Goal: Information Seeking & Learning: Learn about a topic

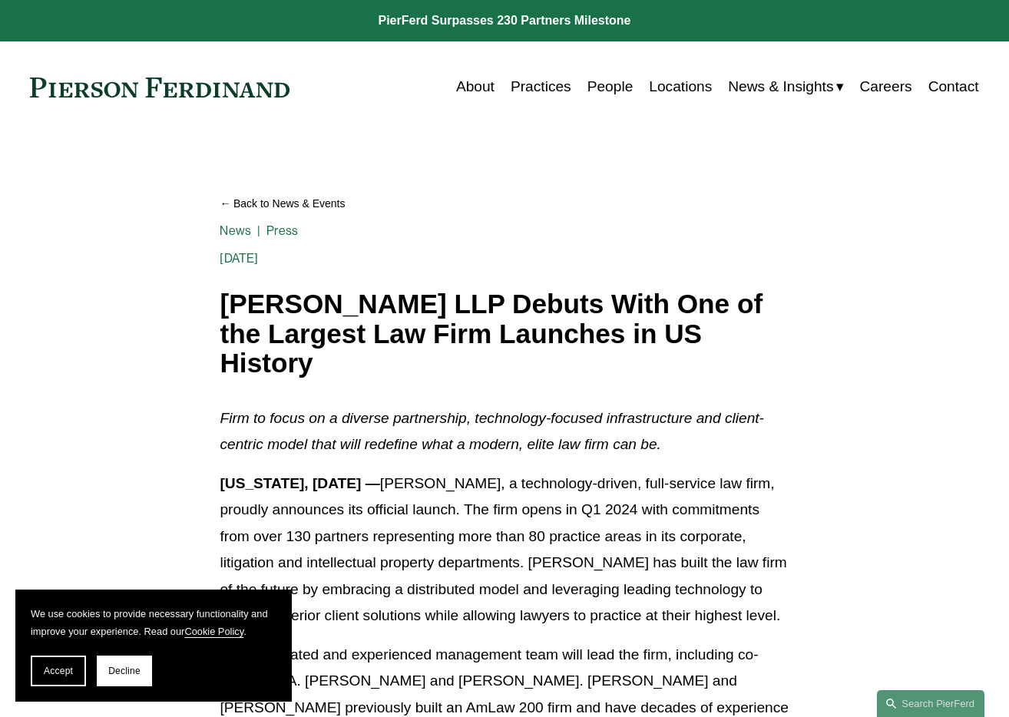
click at [589, 86] on link "People" at bounding box center [611, 86] width 46 height 29
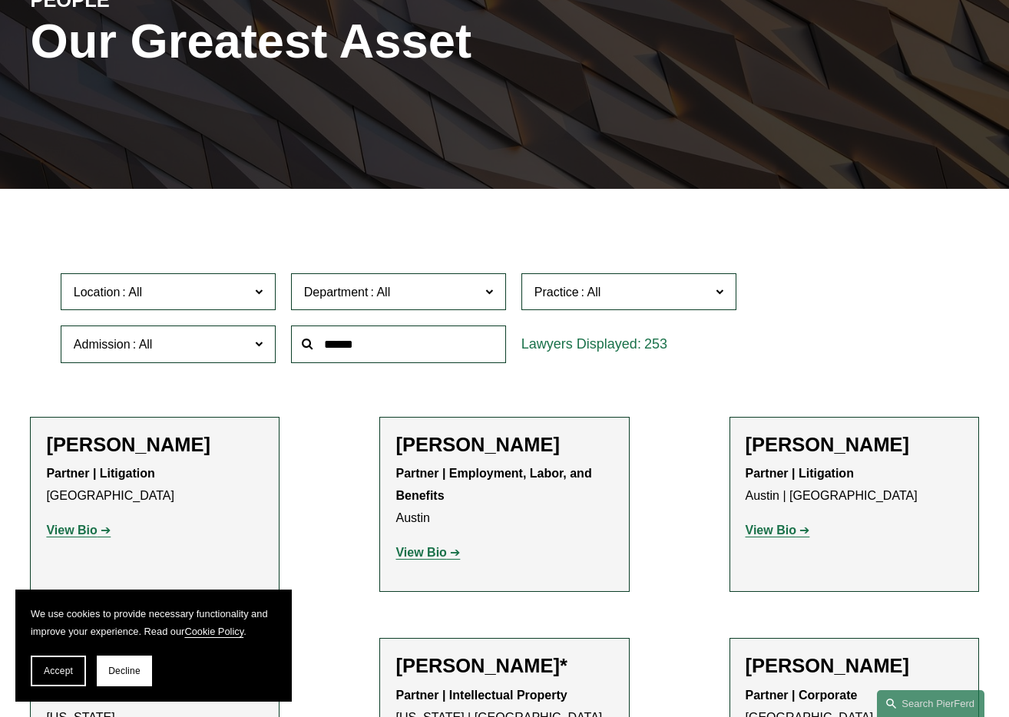
scroll to position [241, 0]
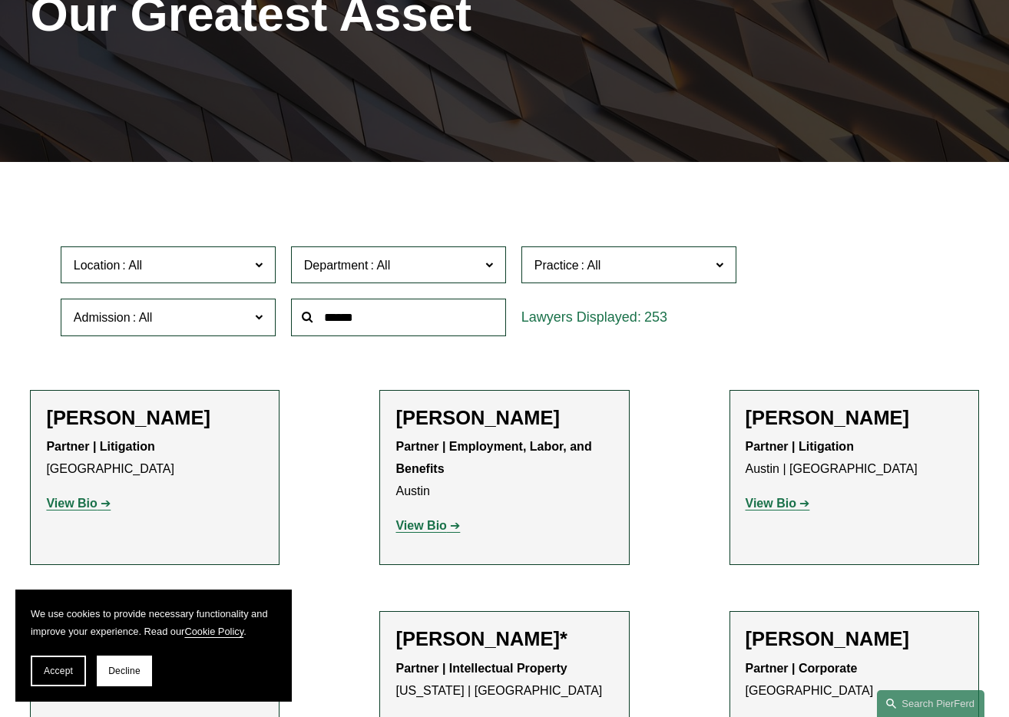
click at [554, 264] on span "Practice" at bounding box center [557, 265] width 45 height 13
click at [0, 0] on link "Intellectual Property Litigation" at bounding box center [0, 0] width 0 height 0
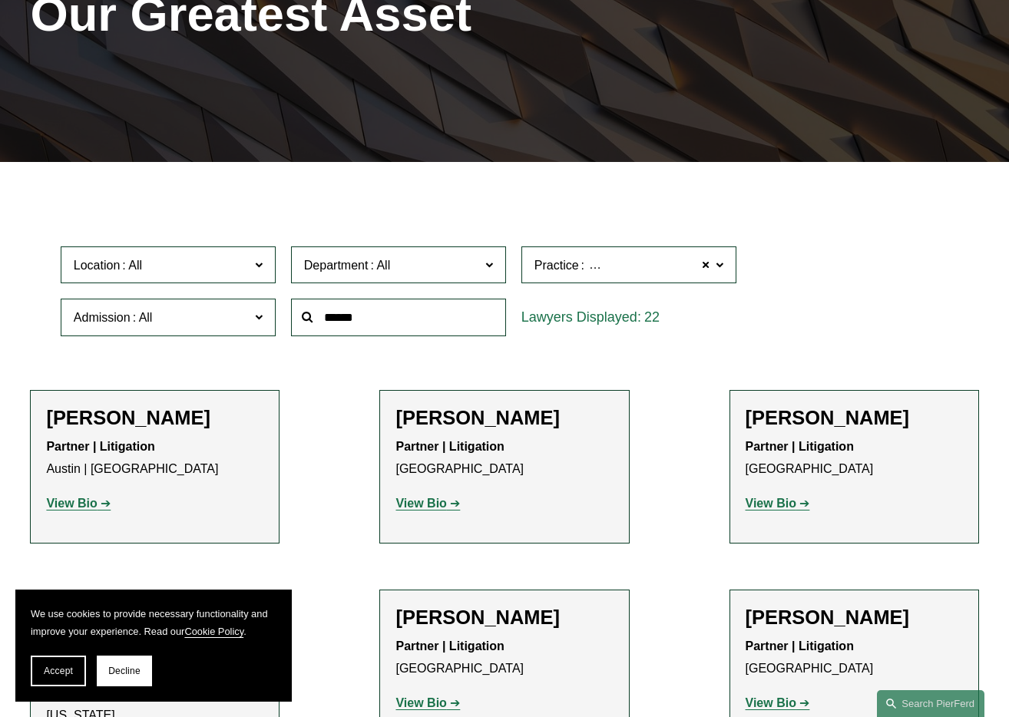
scroll to position [373, 0]
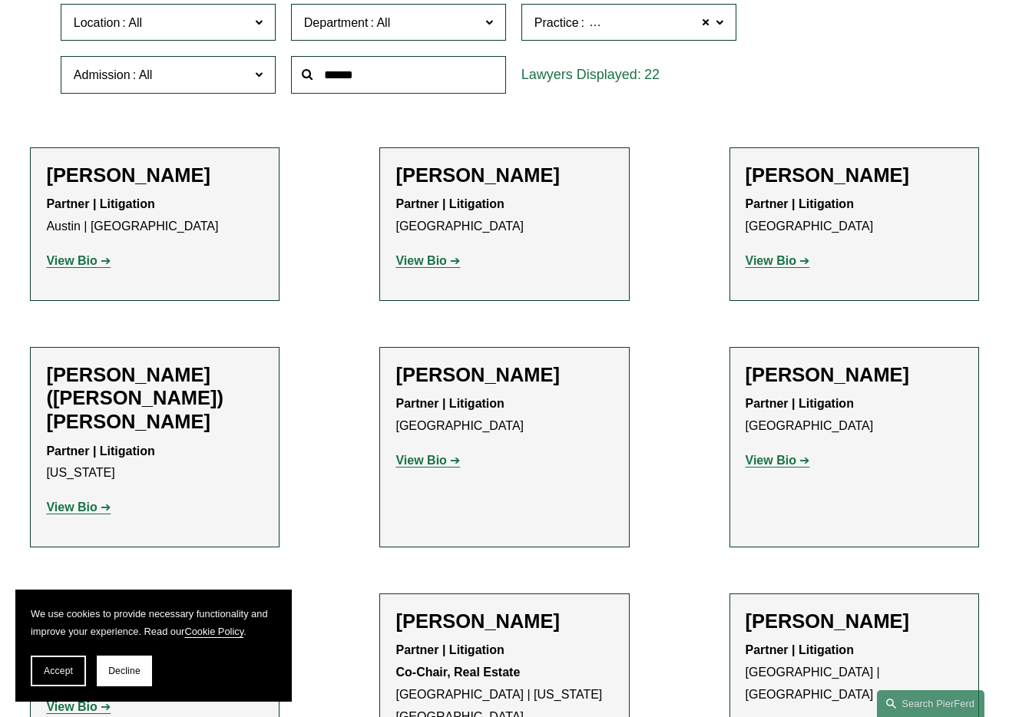
scroll to position [487, 0]
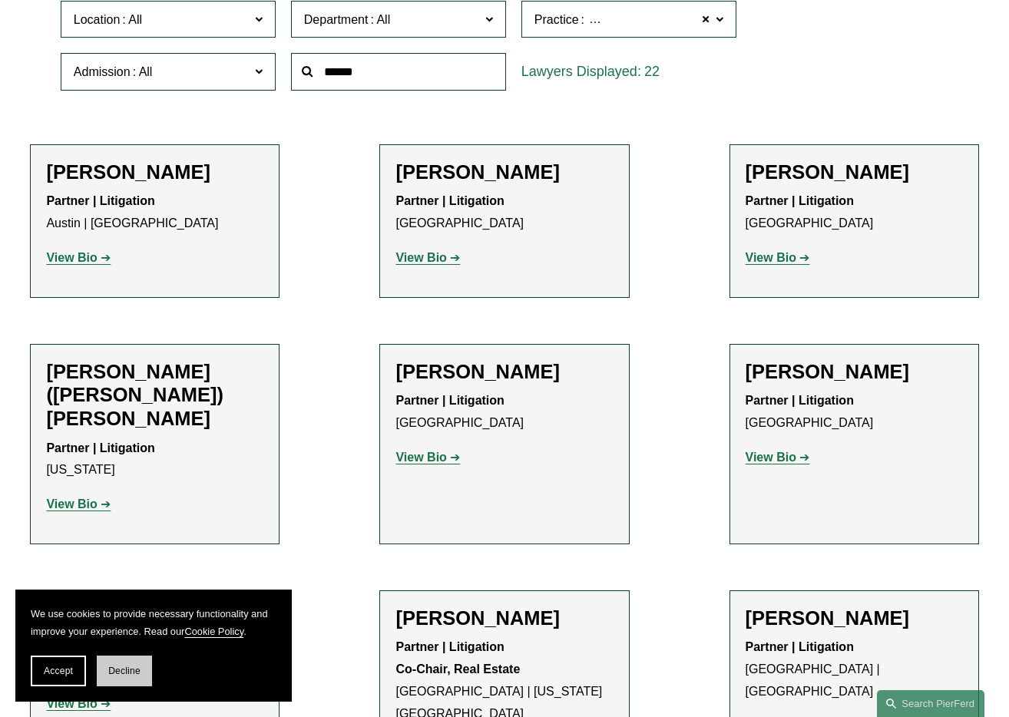
click at [109, 675] on span "Decline" at bounding box center [124, 671] width 32 height 11
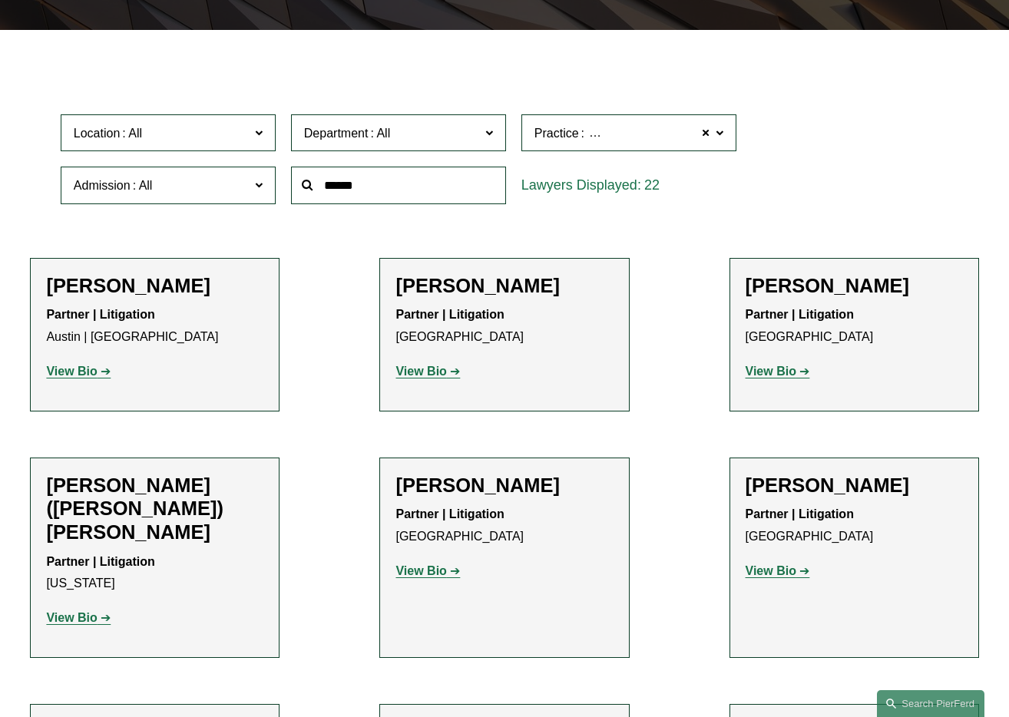
scroll to position [371, 0]
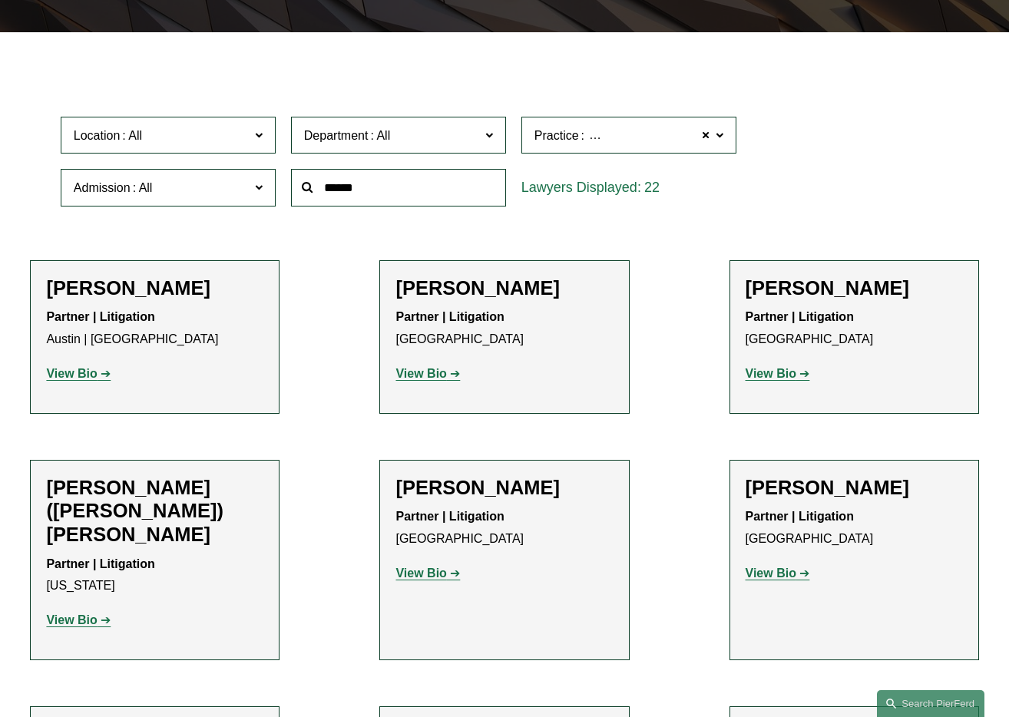
click at [237, 135] on span "Location" at bounding box center [162, 135] width 176 height 21
click at [427, 125] on span "Department" at bounding box center [392, 135] width 176 height 21
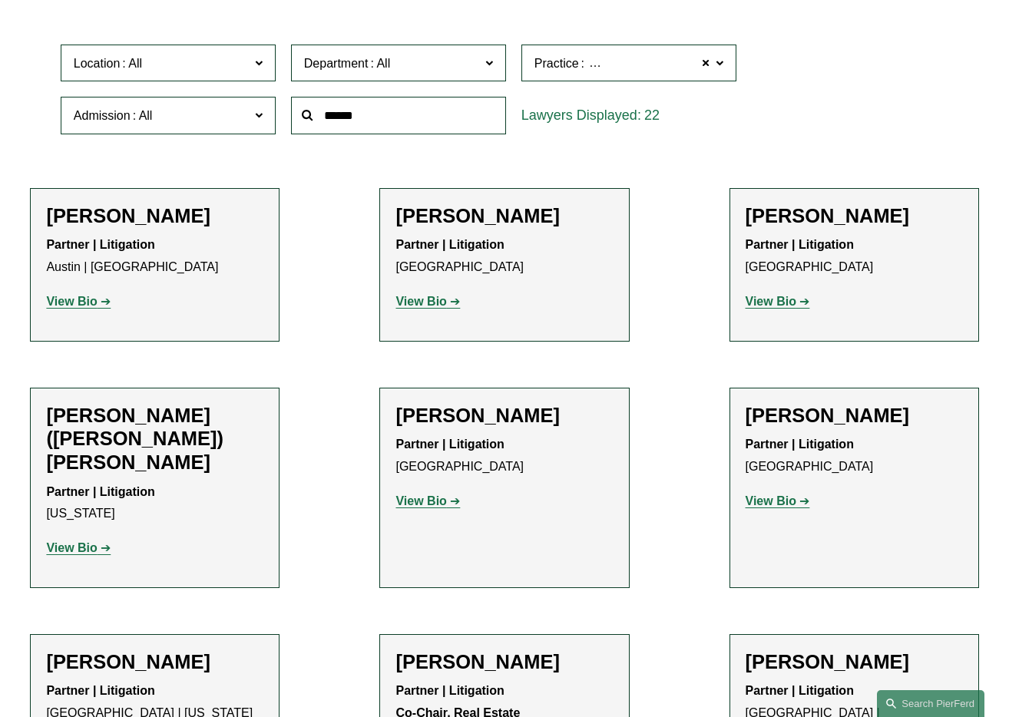
click at [0, 0] on link "Intellectual Property" at bounding box center [0, 0] width 0 height 0
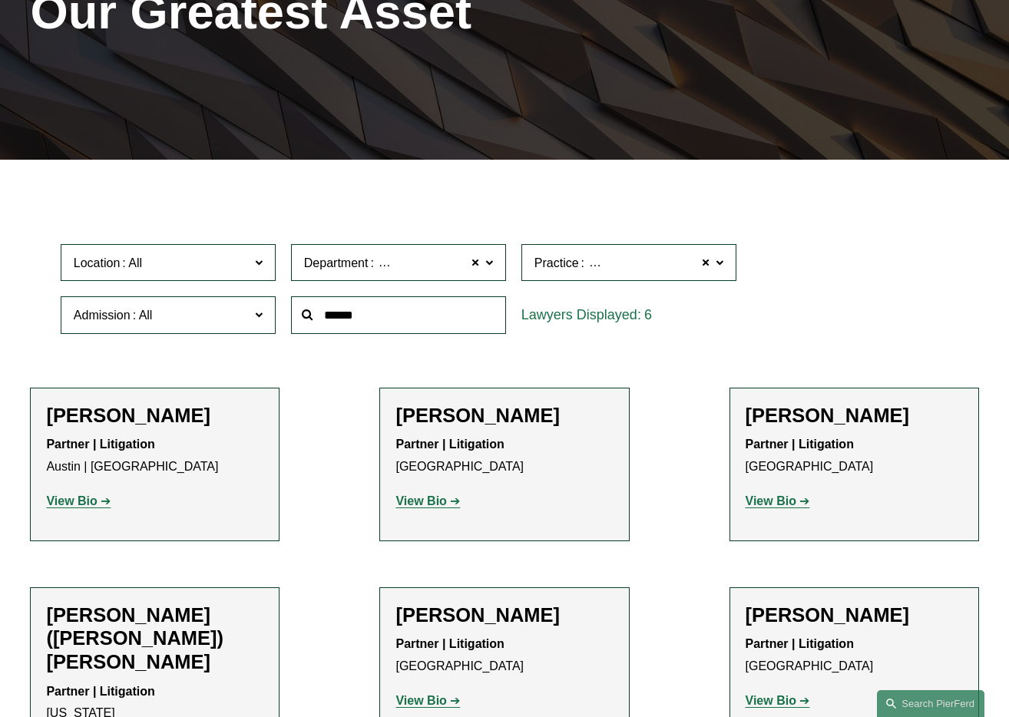
scroll to position [242, 0]
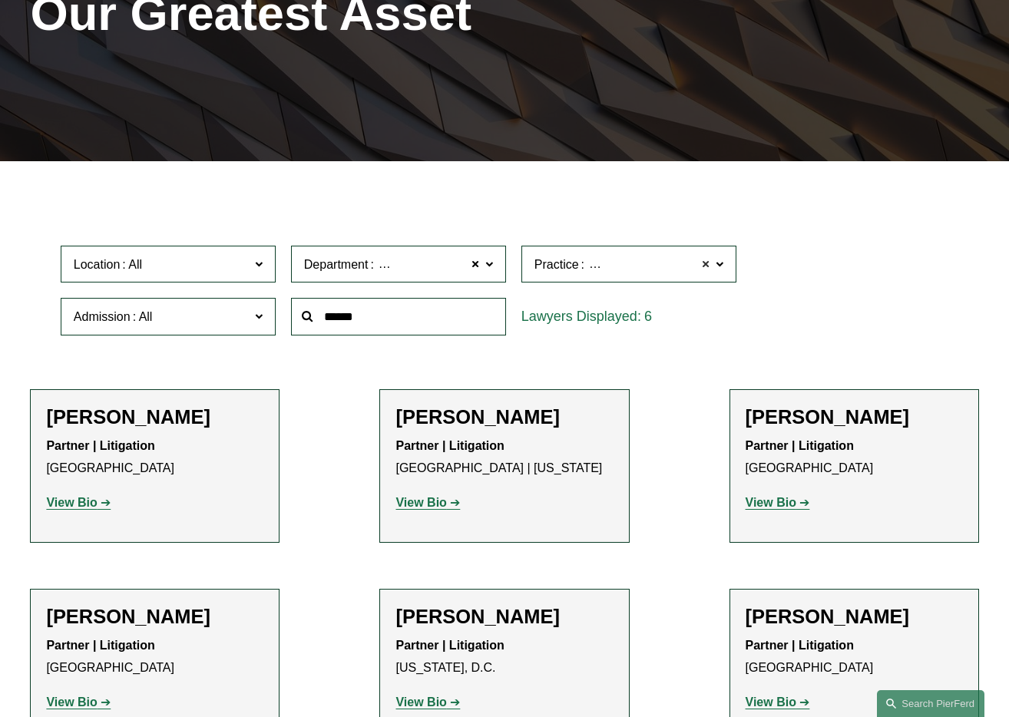
click at [706, 261] on span at bounding box center [705, 264] width 9 height 20
click at [691, 331] on div "29" at bounding box center [629, 317] width 215 height 38
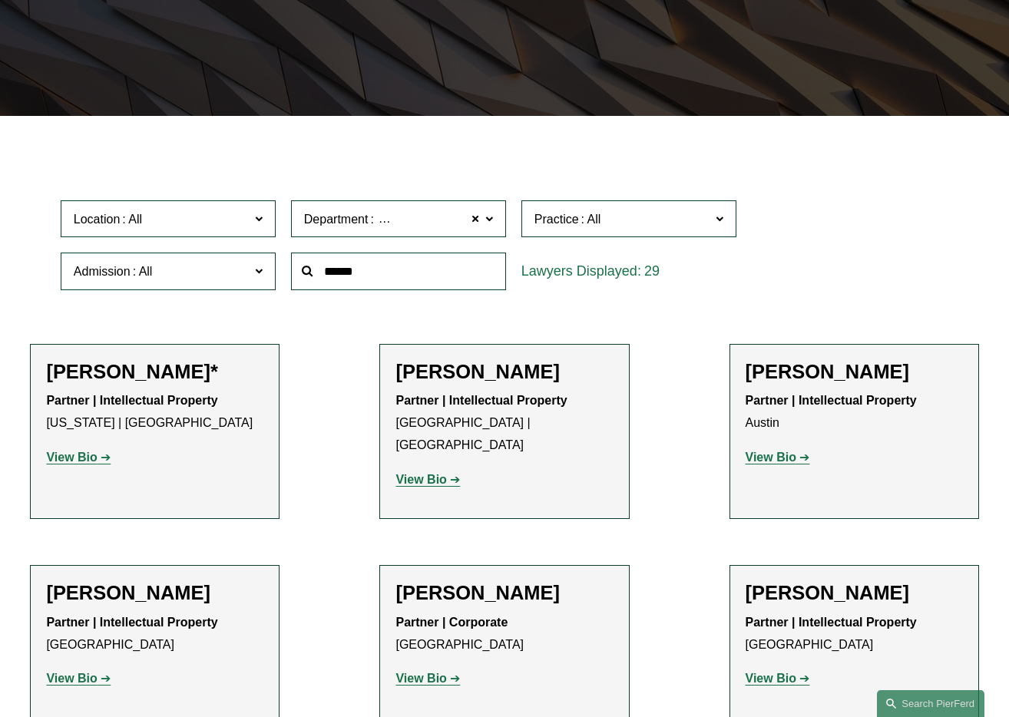
scroll to position [278, 0]
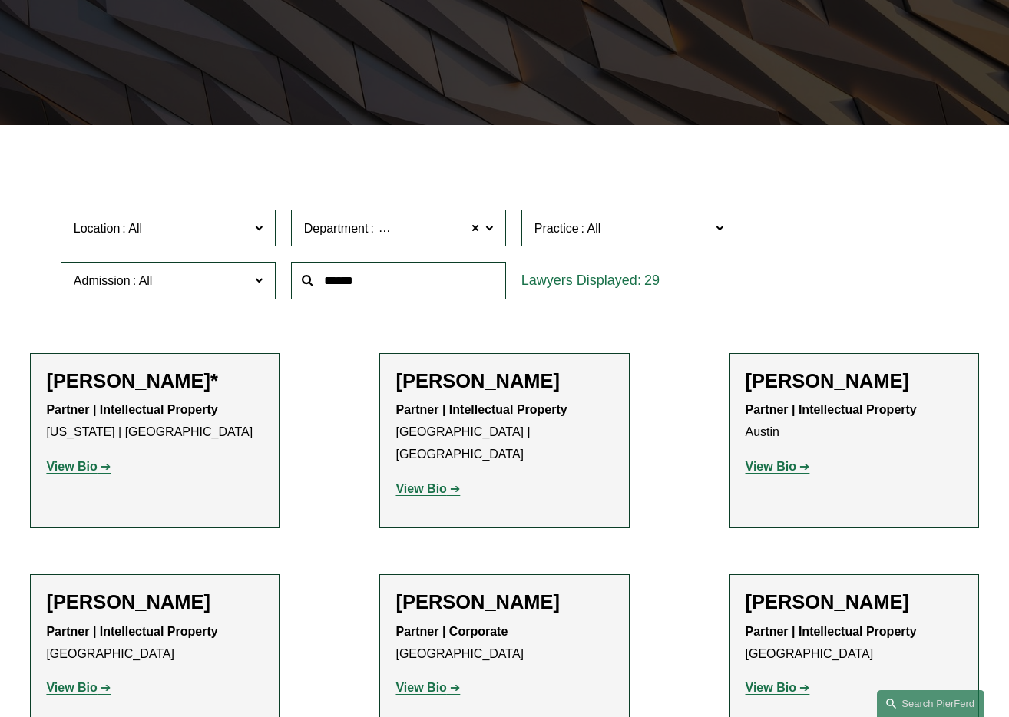
click at [359, 285] on input "text" at bounding box center [398, 281] width 215 height 38
click at [475, 230] on span at bounding box center [475, 228] width 9 height 20
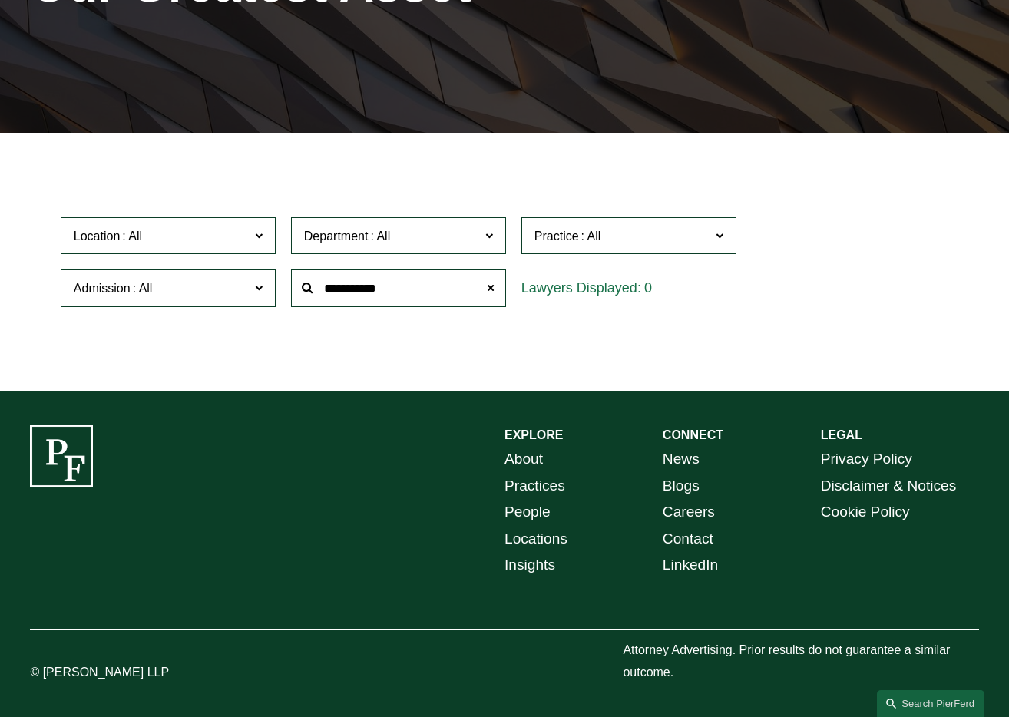
click at [454, 283] on input "**********" at bounding box center [398, 289] width 215 height 38
click at [413, 294] on input "**********" at bounding box center [398, 289] width 215 height 38
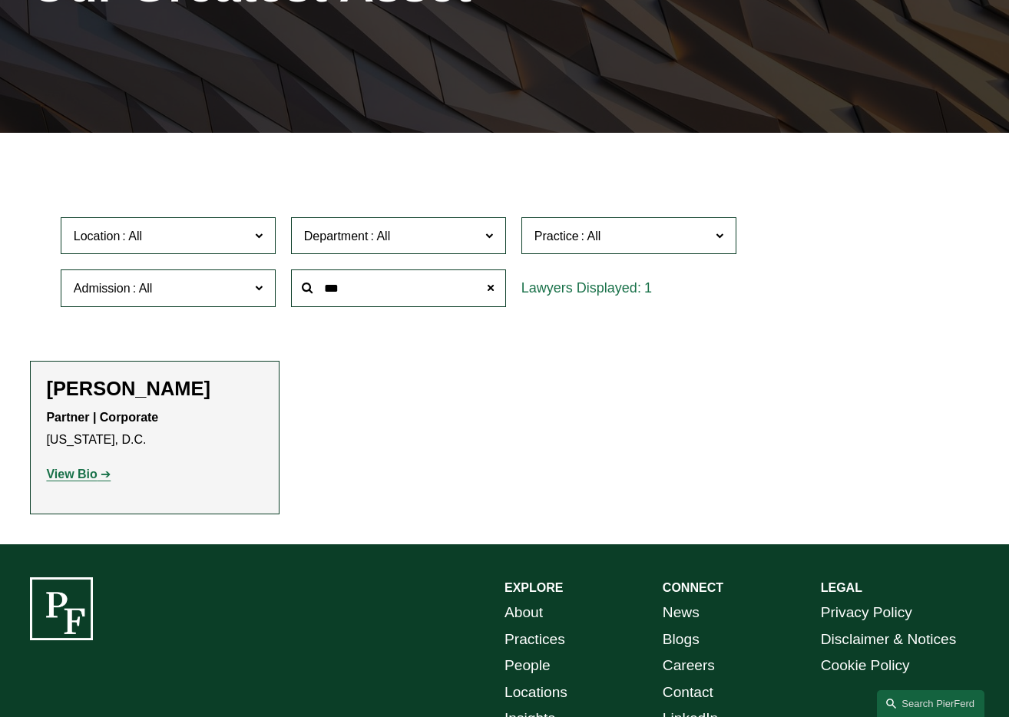
type input "***"
click at [68, 473] on strong "View Bio" at bounding box center [71, 474] width 51 height 13
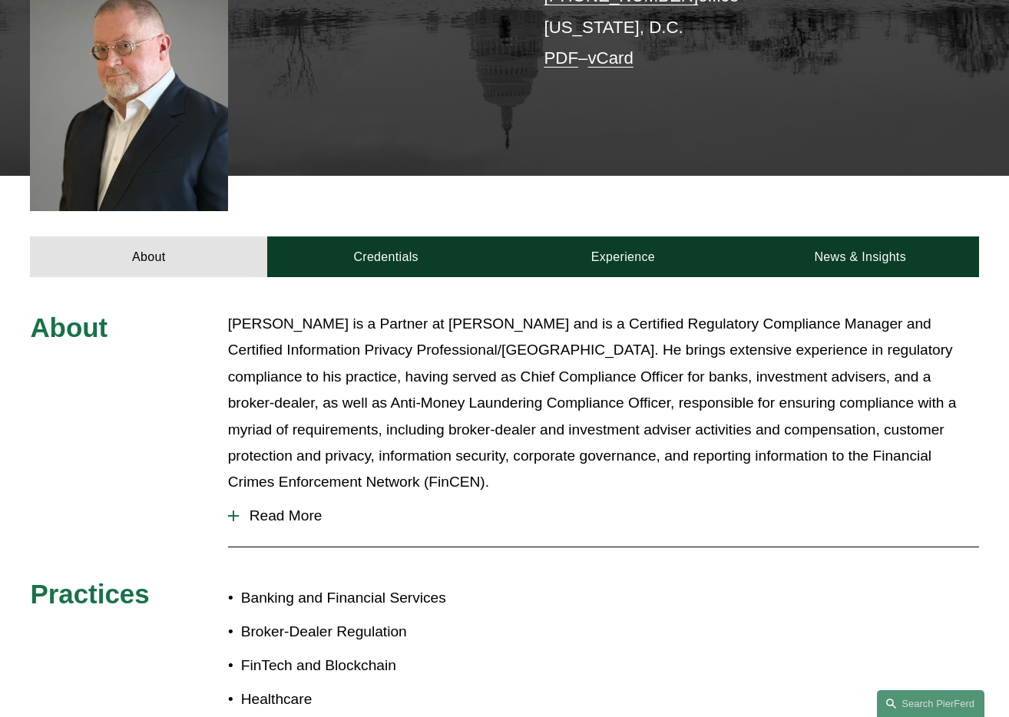
scroll to position [435, 0]
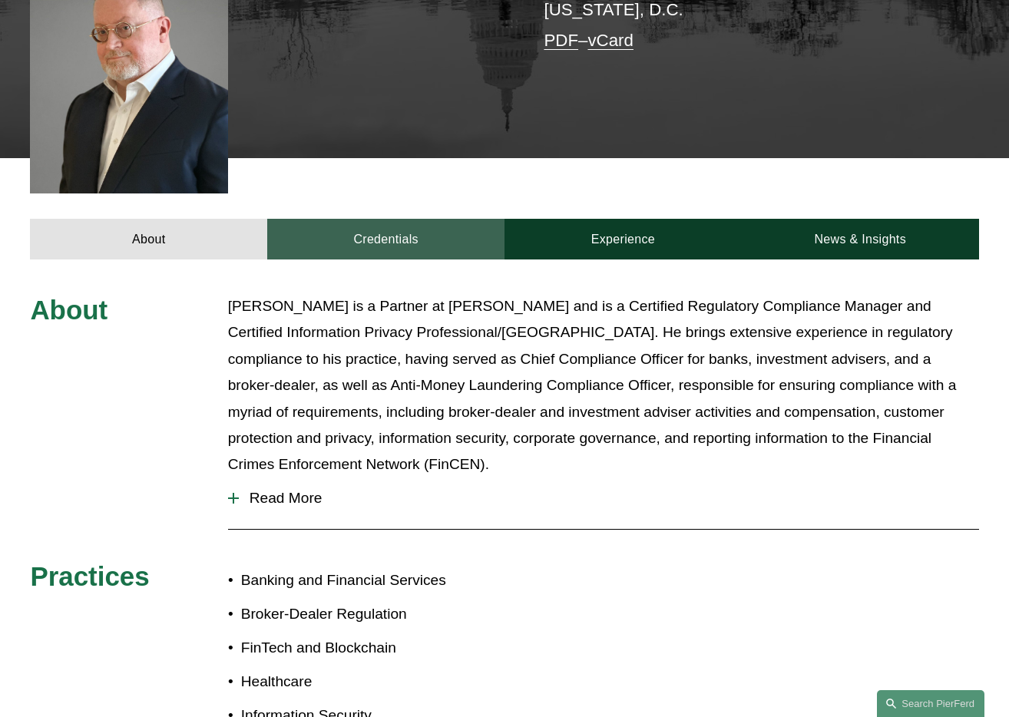
click at [428, 219] on link "Credentials" at bounding box center [385, 239] width 237 height 41
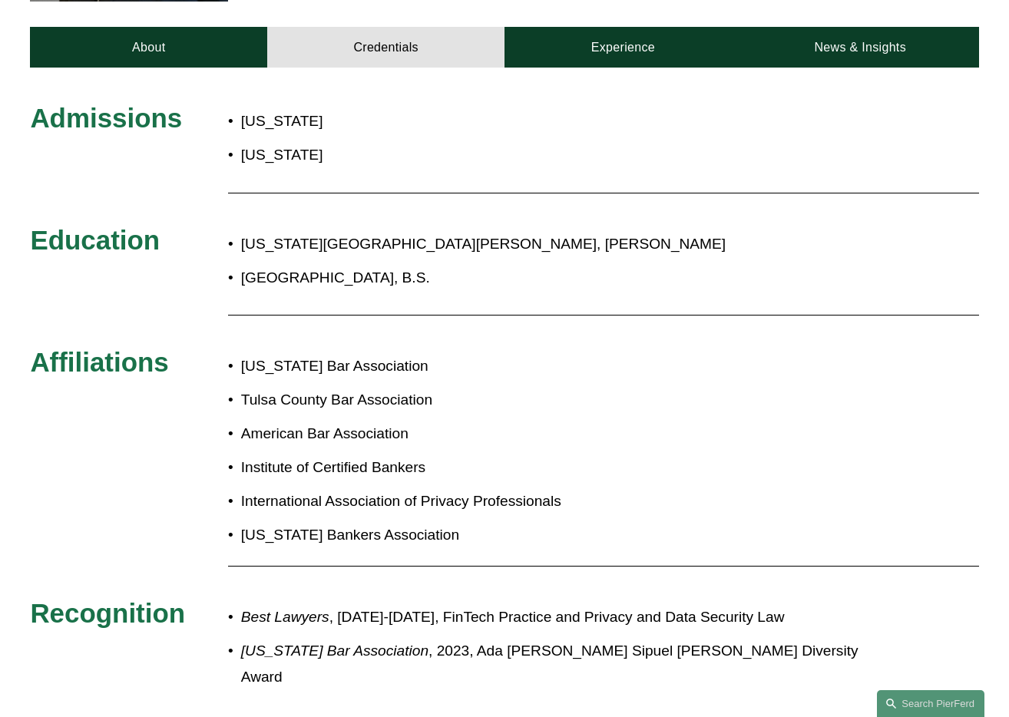
scroll to position [628, 0]
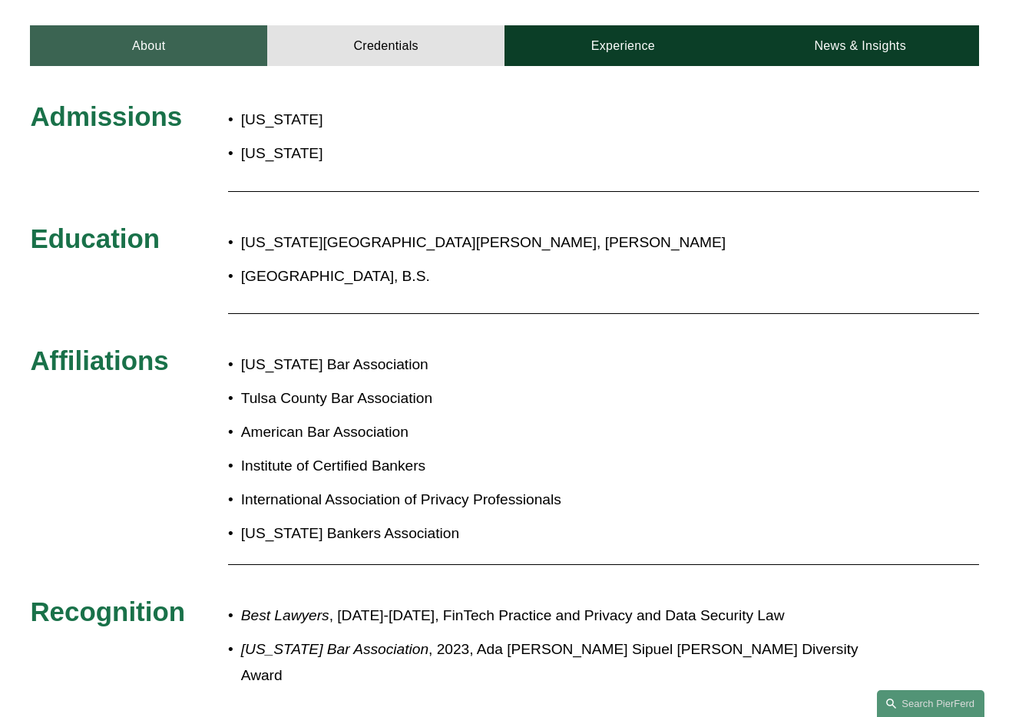
click at [187, 25] on link "About" at bounding box center [148, 45] width 237 height 41
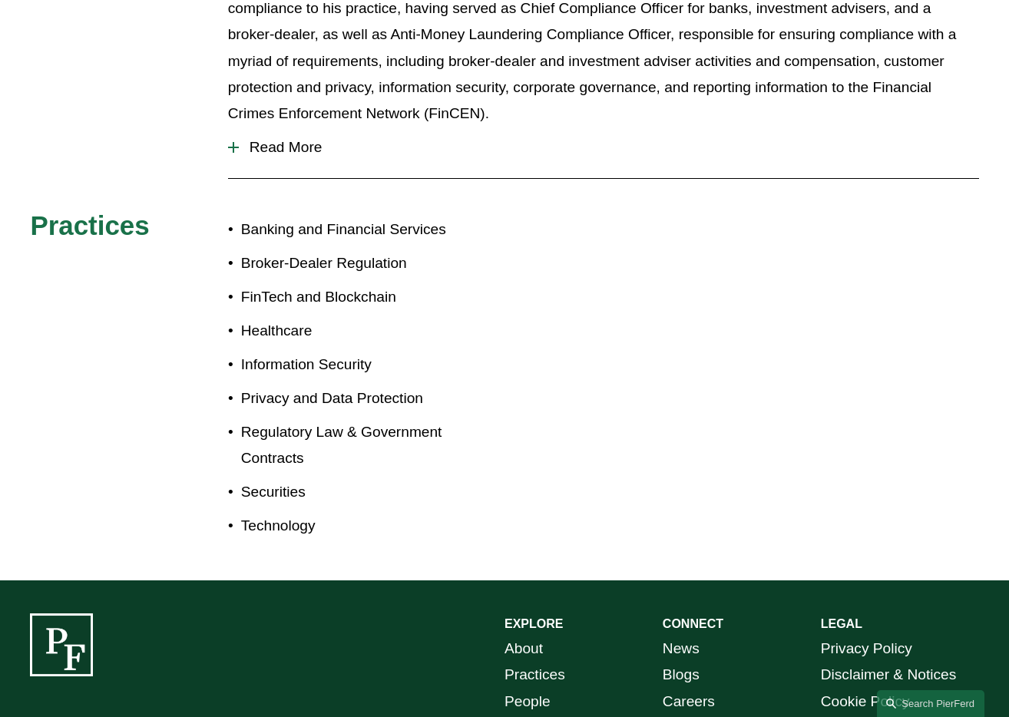
scroll to position [787, 0]
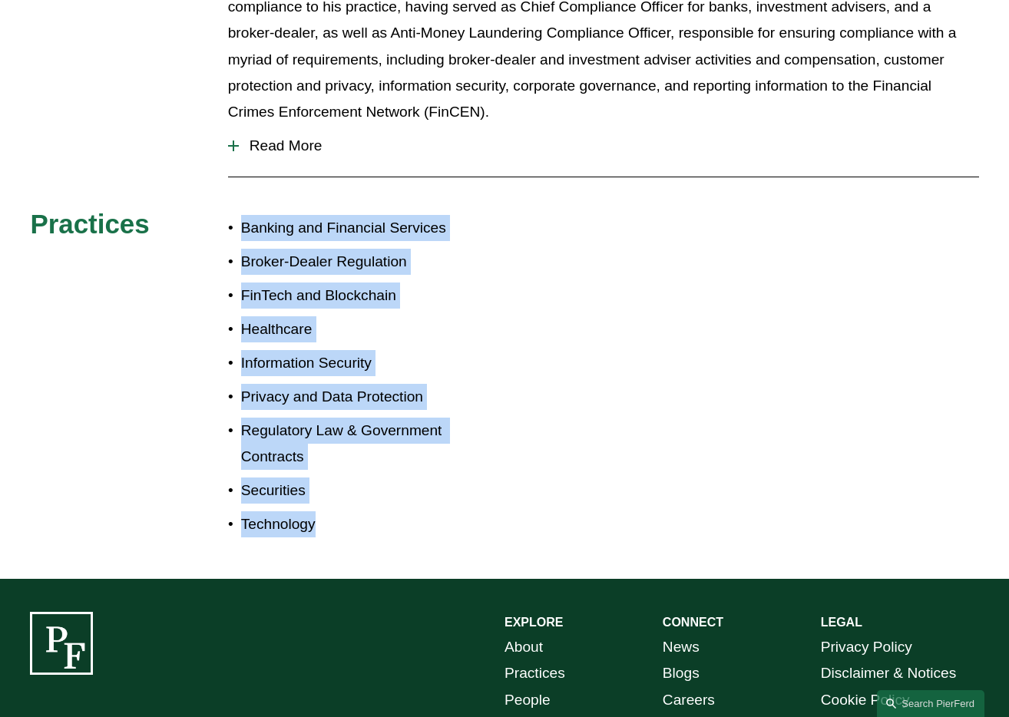
drag, startPoint x: 345, startPoint y: 500, endPoint x: 240, endPoint y: 171, distance: 345.0
click at [240, 171] on div "About Tom Vincent is a Partner at Pierson Ferdinand and is a Certified Regulato…" at bounding box center [504, 243] width 1009 height 605
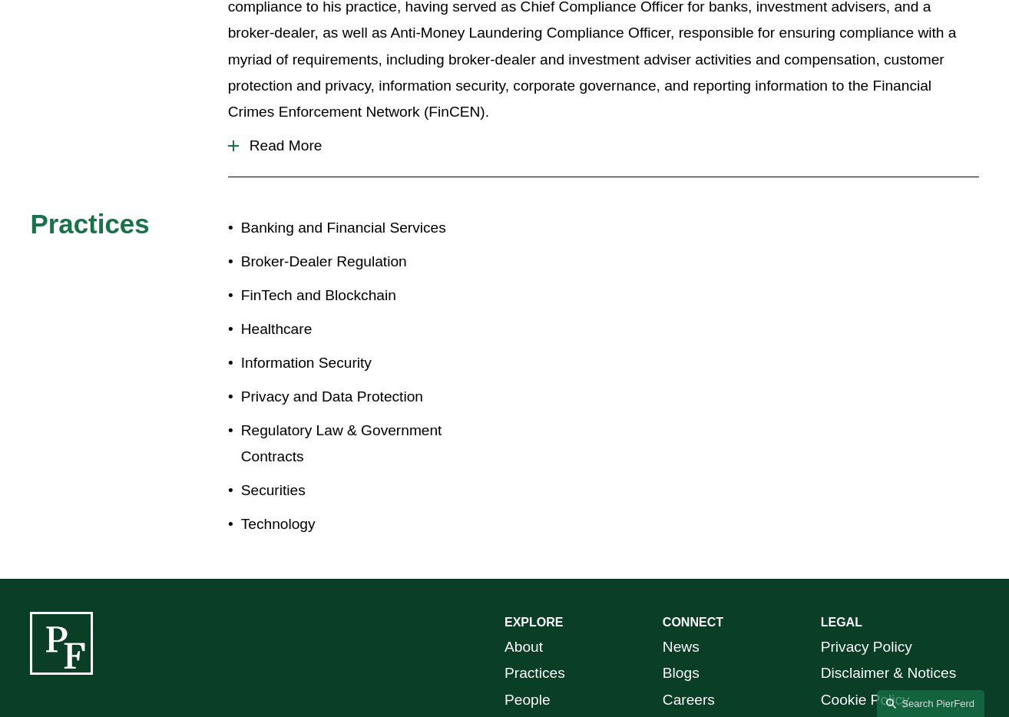
click at [339, 249] on p "Broker-Dealer Regulation" at bounding box center [372, 262] width 263 height 26
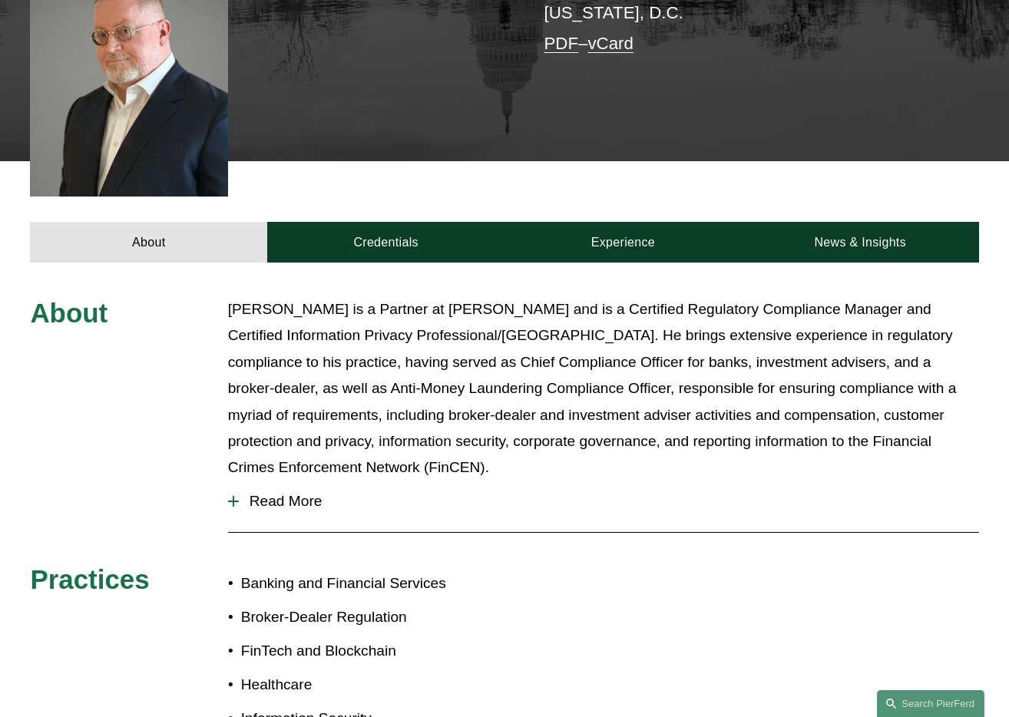
scroll to position [383, 0]
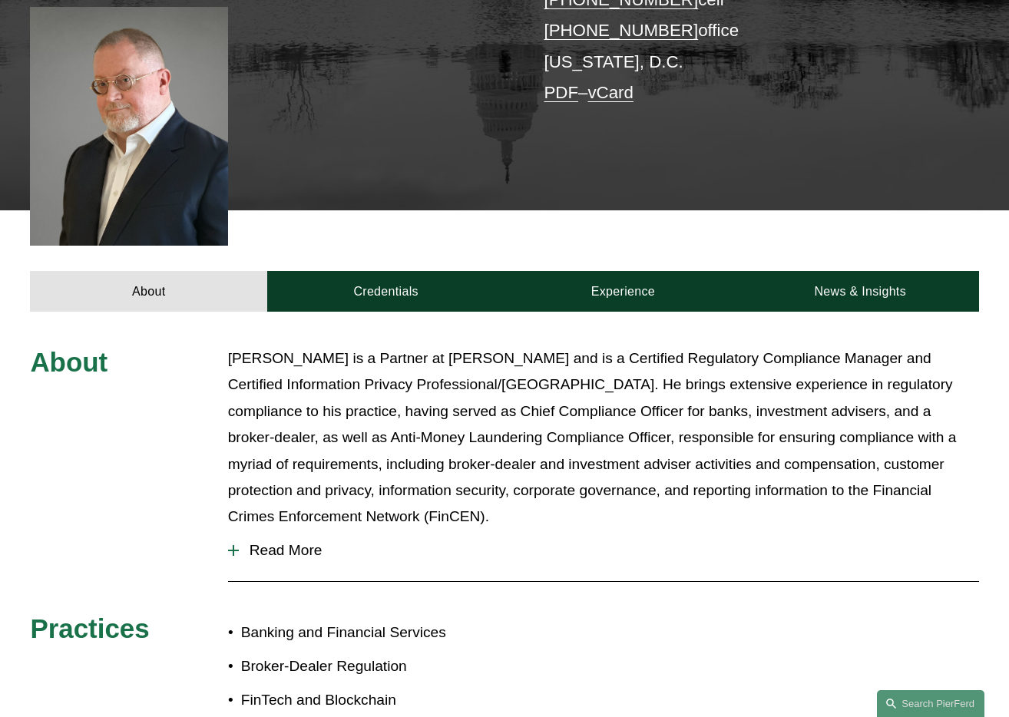
click at [280, 542] on span "Read More" at bounding box center [609, 550] width 740 height 17
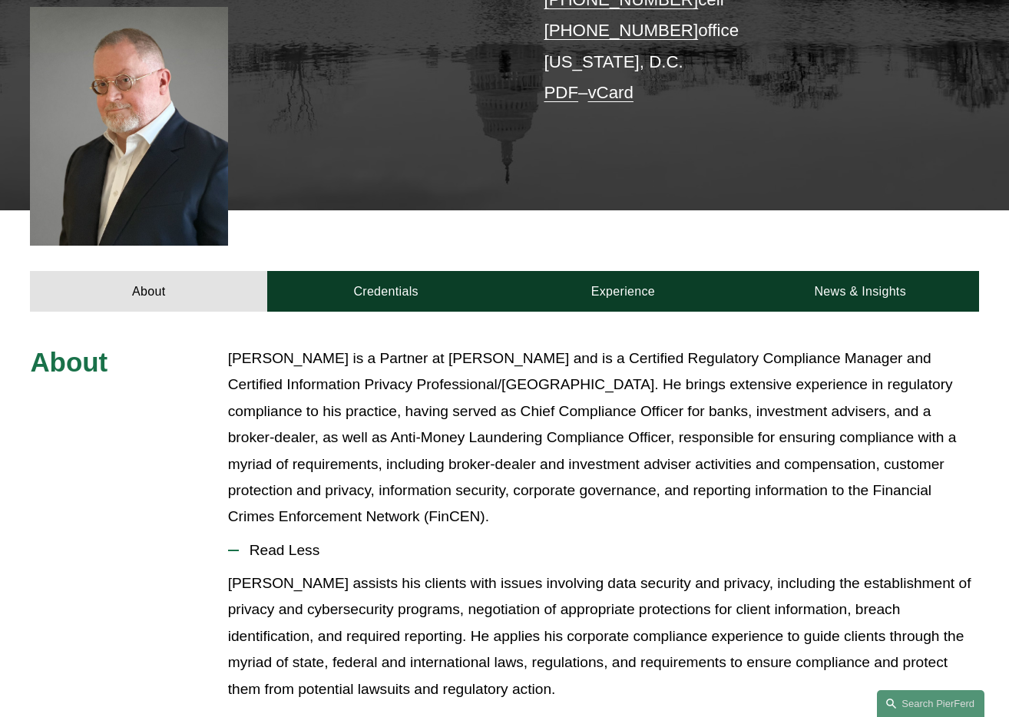
click at [522, 422] on p "Tom Vincent is a Partner at Pierson Ferdinand and is a Certified Regulatory Com…" at bounding box center [603, 438] width 751 height 185
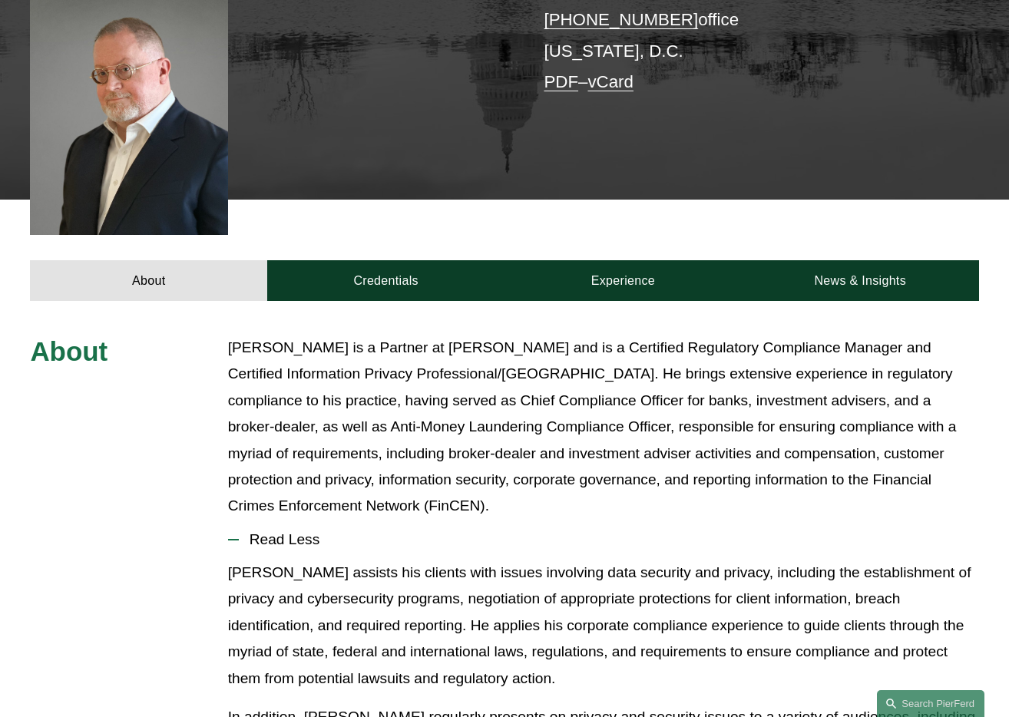
scroll to position [362, 0]
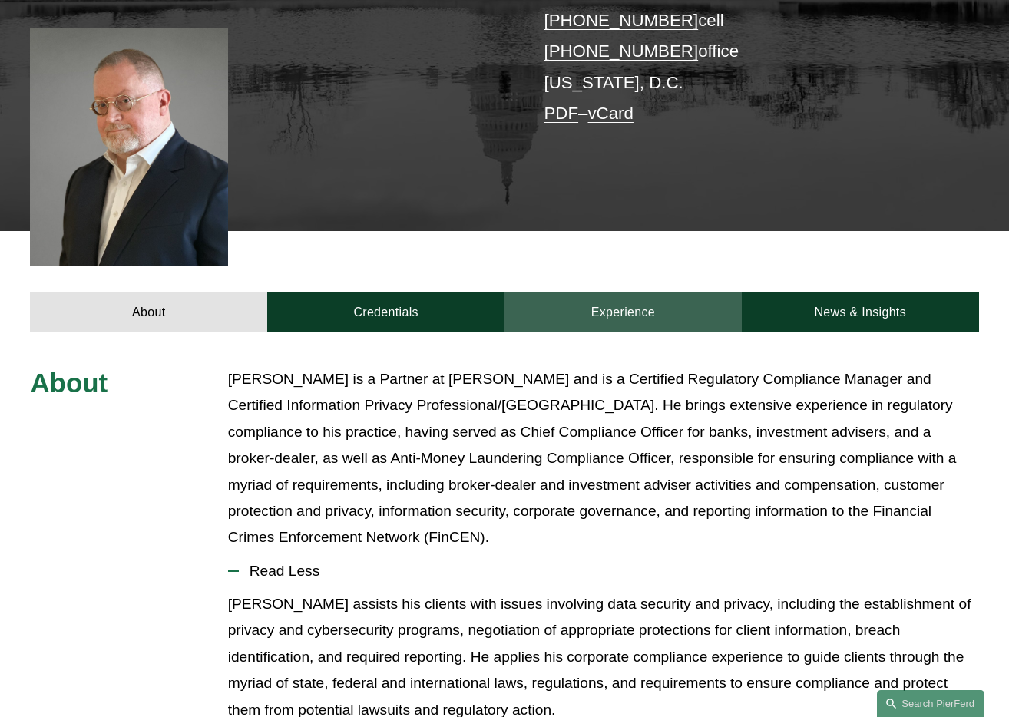
click at [645, 292] on link "Experience" at bounding box center [623, 312] width 237 height 41
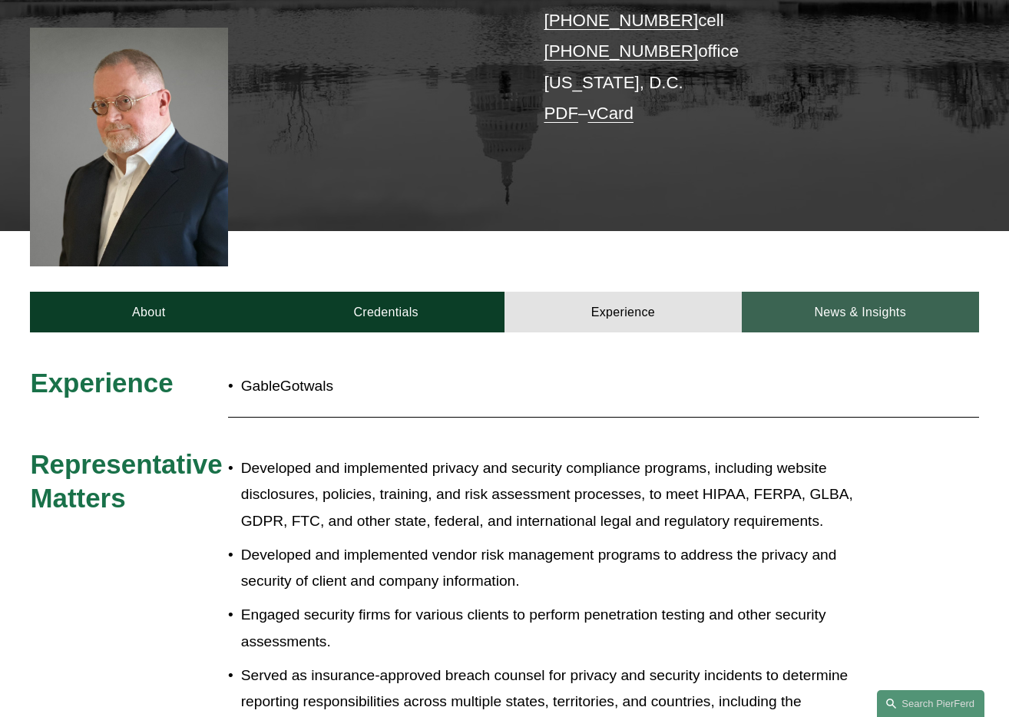
click at [823, 292] on link "News & Insights" at bounding box center [860, 312] width 237 height 41
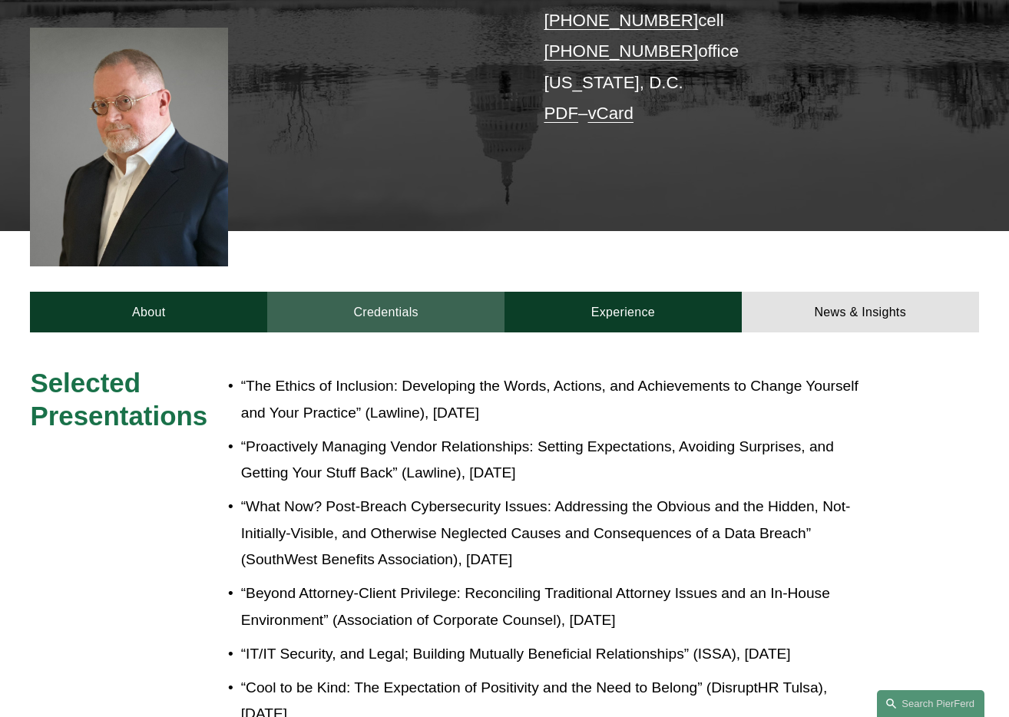
click at [436, 292] on link "Credentials" at bounding box center [385, 312] width 237 height 41
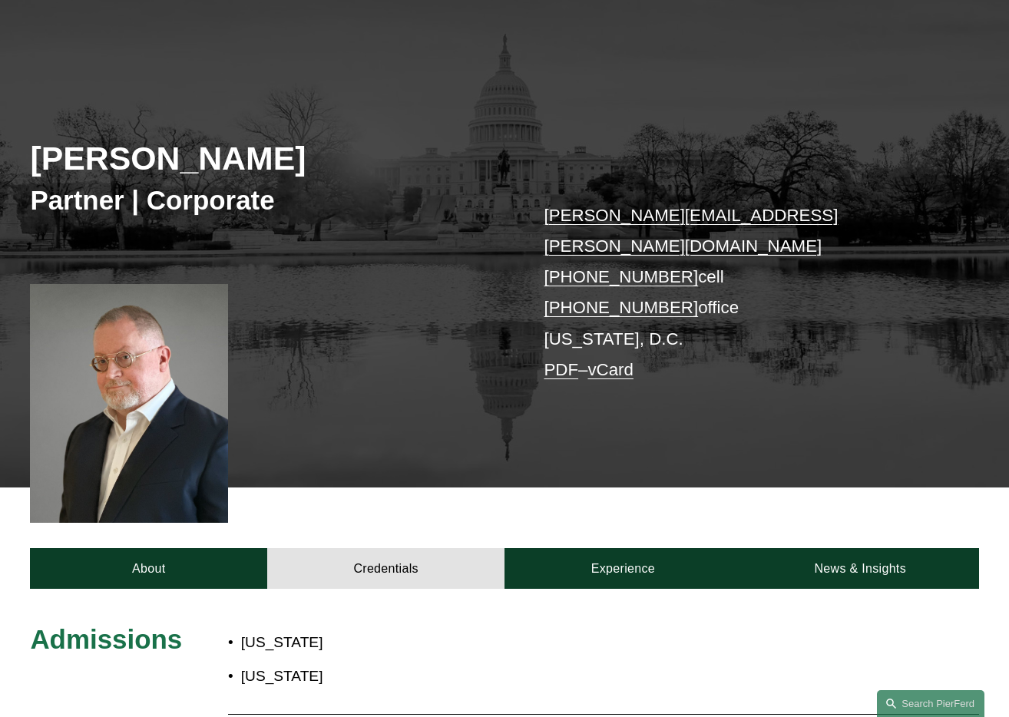
scroll to position [0, 0]
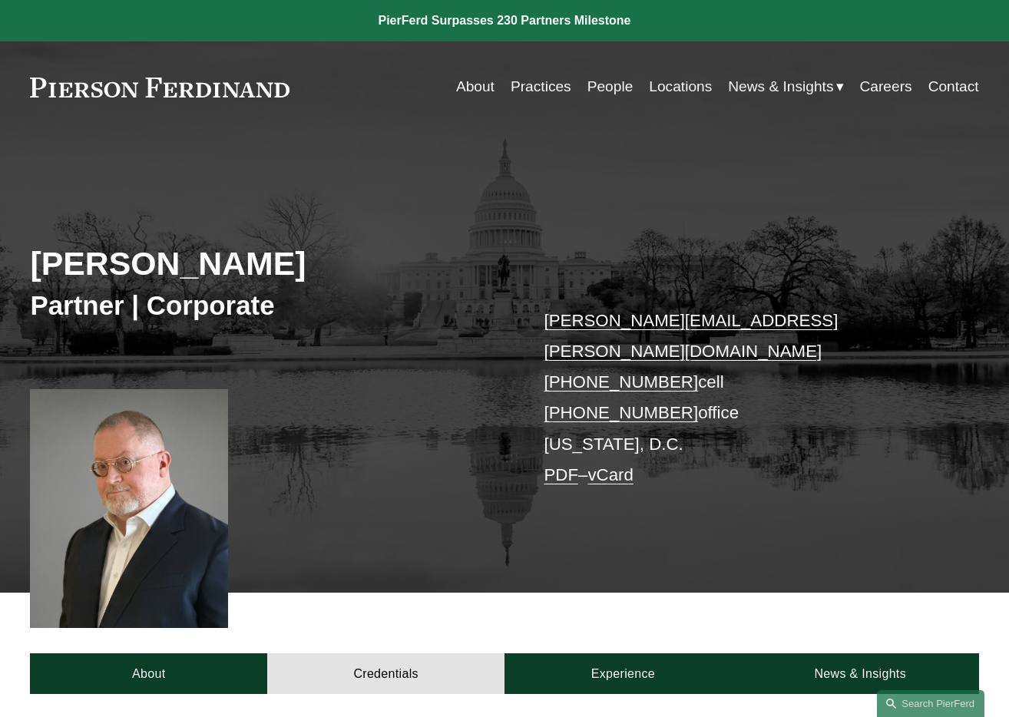
click at [416, 473] on div "Tom C. Vincent Partner | Corporate tom.vincent@pierferd.com +1.918.398.1831 cel…" at bounding box center [504, 378] width 1009 height 430
click at [528, 88] on link "Practices" at bounding box center [541, 86] width 61 height 29
